Goal: Information Seeking & Learning: Learn about a topic

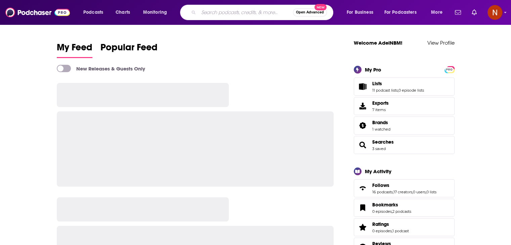
click at [219, 16] on input "Search podcasts, credits, & more..." at bounding box center [246, 12] width 94 height 11
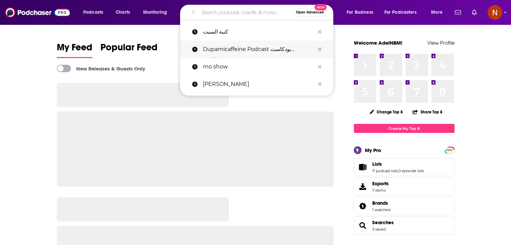
click at [203, 55] on p "Dupamicaffeine Podcast بودكاست دوباميكافين" at bounding box center [259, 49] width 112 height 17
type input "Dupamicaffeine Podcast بودكاست دوباميكافين"
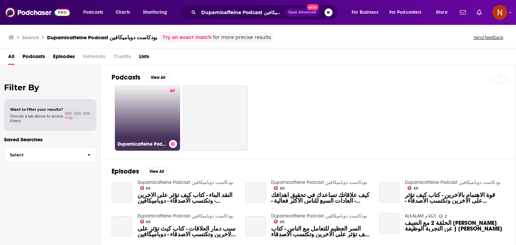
click at [158, 117] on link "69 Dupamicaffeine Podcast بودكاست دوباميكافين" at bounding box center [147, 118] width 65 height 65
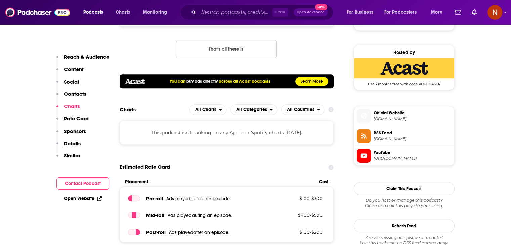
scroll to position [472, 0]
